Goal: Task Accomplishment & Management: Manage account settings

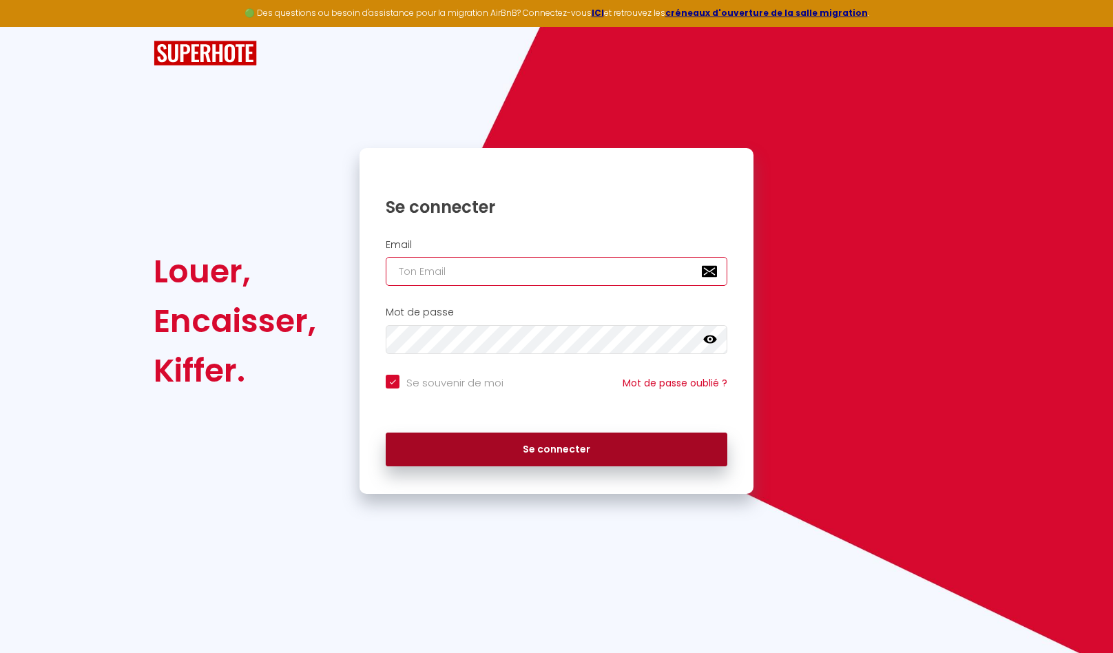
type input "[EMAIL_ADDRESS][DOMAIN_NAME]"
click at [579, 461] on button "Se connecter" at bounding box center [557, 450] width 342 height 34
checkbox input "true"
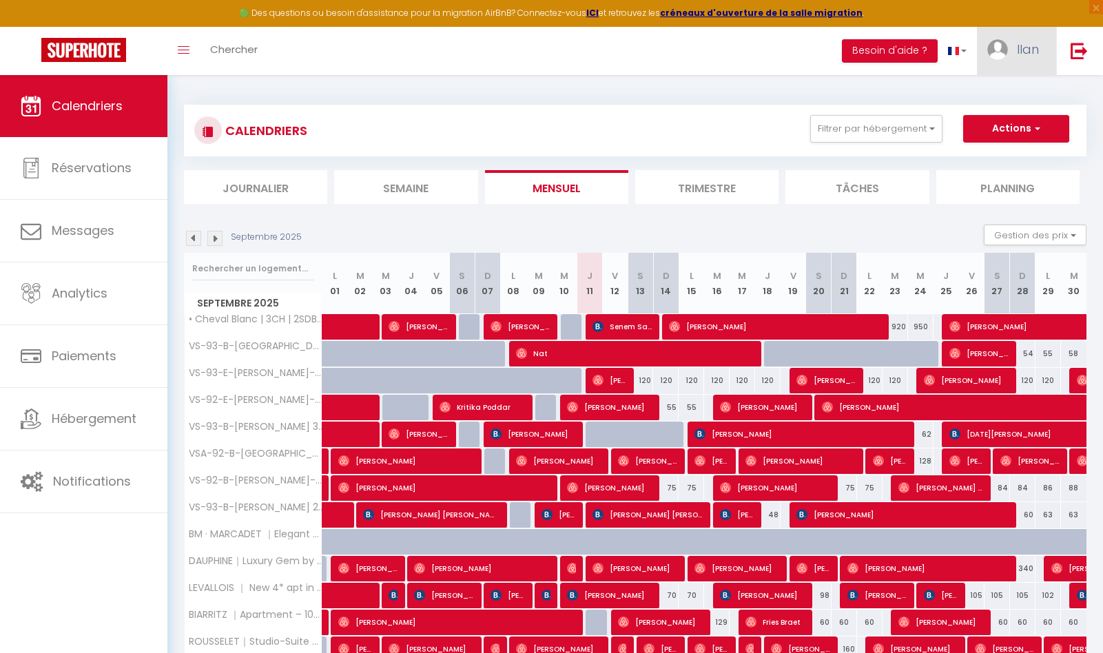
click at [1024, 34] on link "Ilan" at bounding box center [1016, 51] width 79 height 48
click at [1006, 107] on div "Paramètres" at bounding box center [1001, 96] width 110 height 34
click at [1007, 99] on link "Paramètres" at bounding box center [1001, 95] width 102 height 23
select select
select select "28"
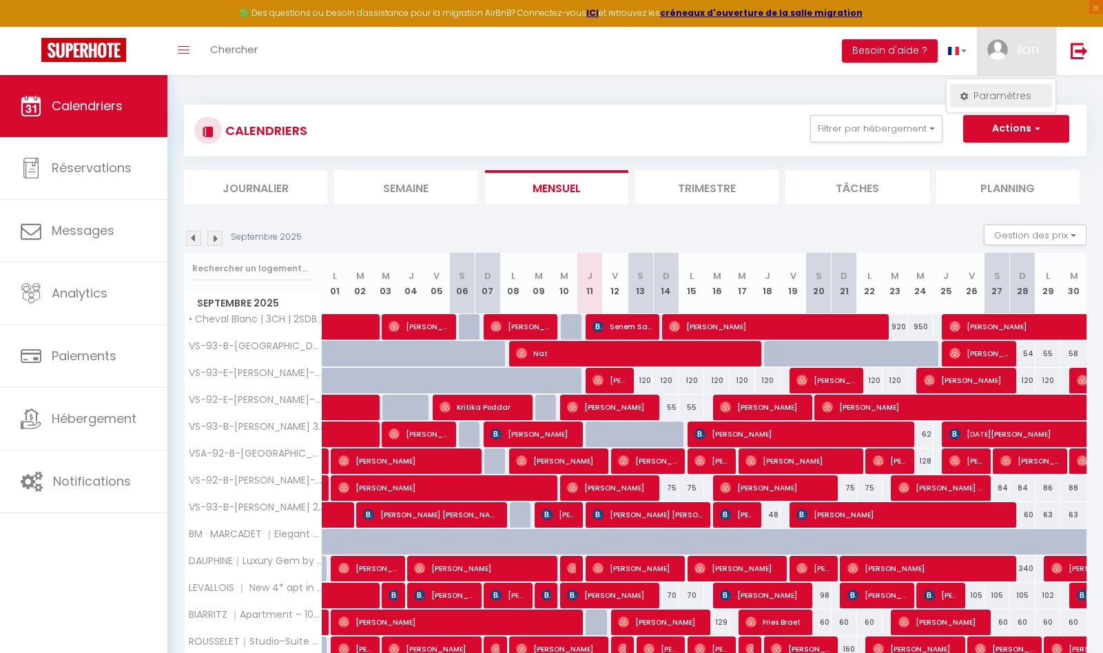
select select "fr"
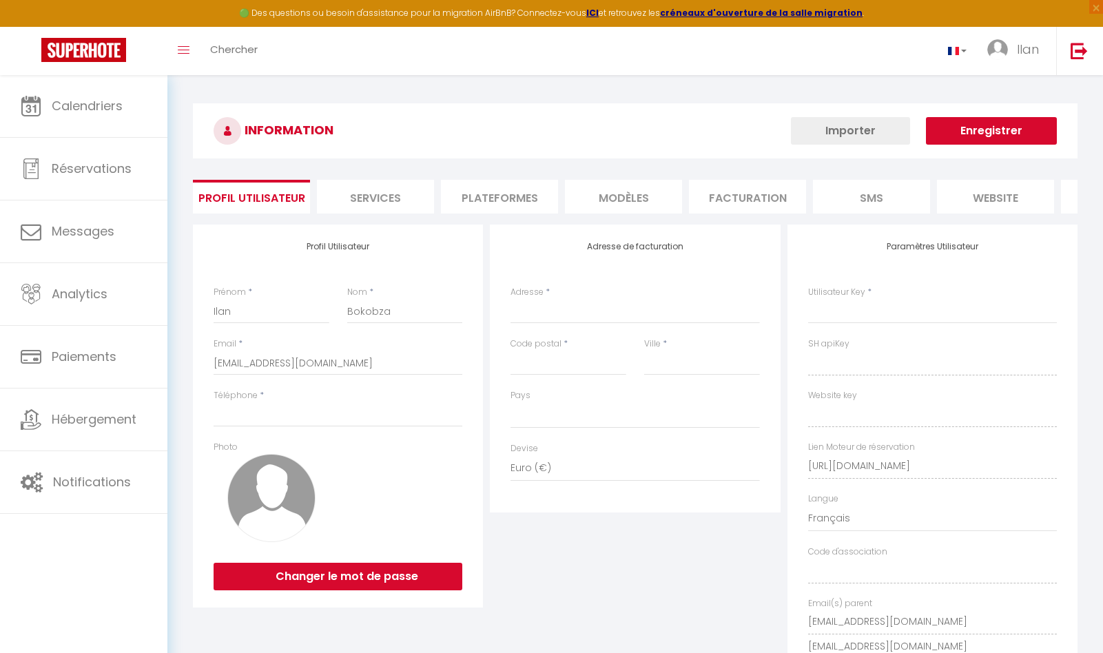
select select
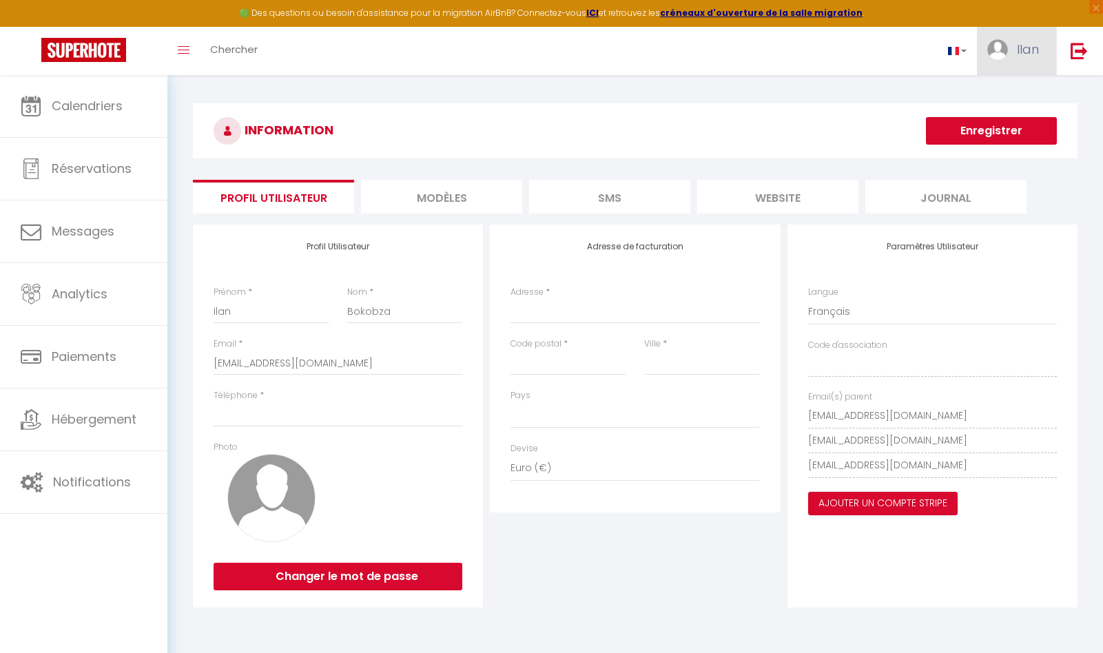
click at [1022, 52] on span "Ilan" at bounding box center [1028, 49] width 22 height 17
click at [1006, 95] on link "Paramètres" at bounding box center [1001, 95] width 102 height 23
click at [983, 105] on link "Paramètres" at bounding box center [1001, 95] width 102 height 23
click at [974, 102] on link "Paramètres" at bounding box center [1001, 95] width 102 height 23
click at [768, 119] on h3 "INFORMATION" at bounding box center [635, 130] width 885 height 55
